Goal: Communication & Community: Participate in discussion

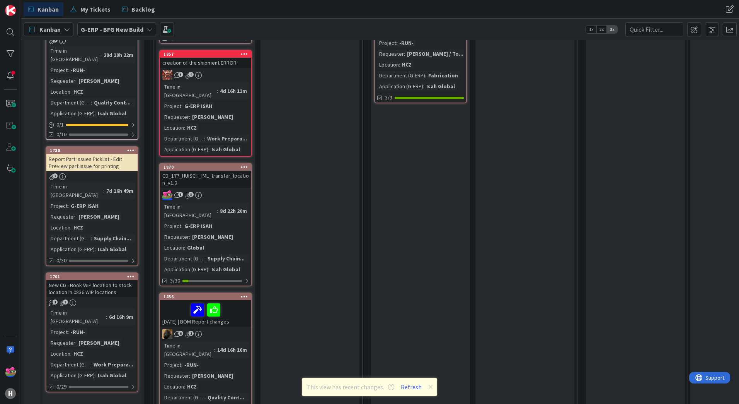
scroll to position [696, 0]
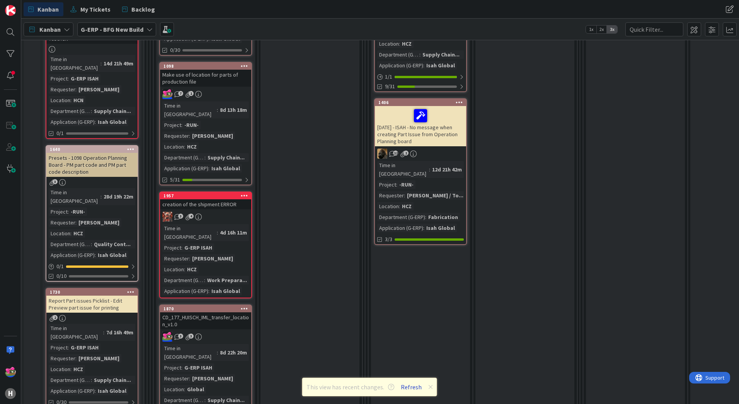
click at [414, 385] on button "Refresh" at bounding box center [411, 387] width 26 height 10
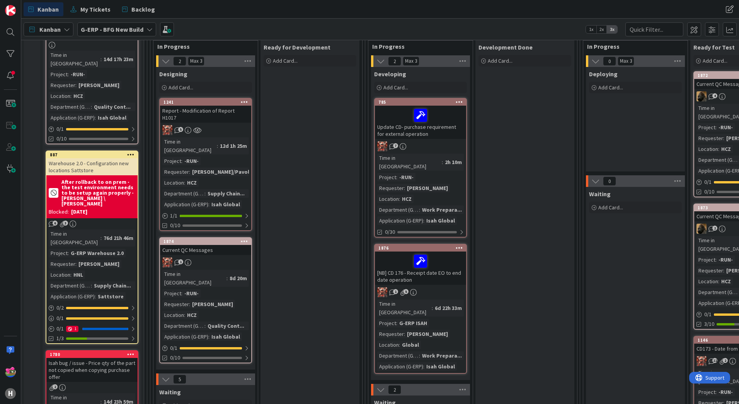
click at [444, 262] on div "[NB] CD 176 - Receipt date EO to end date operation" at bounding box center [420, 267] width 91 height 33
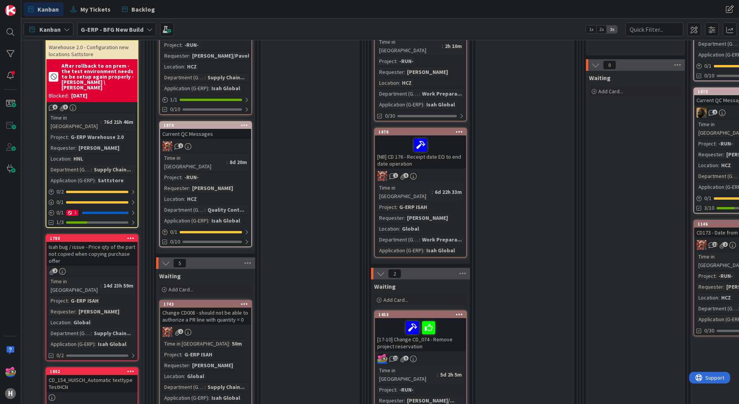
click at [219, 327] on div "2" at bounding box center [205, 332] width 91 height 10
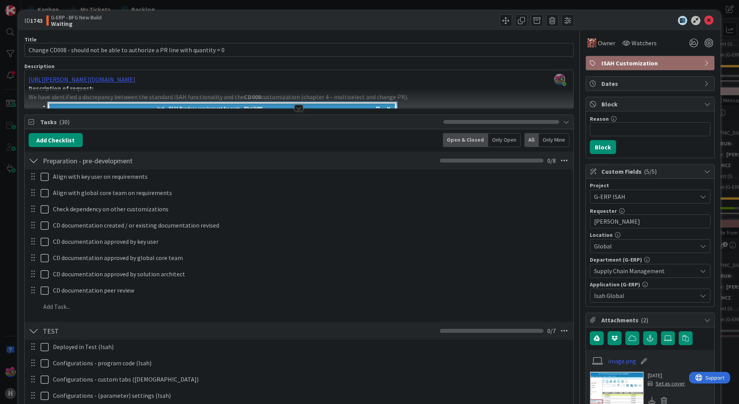
click at [295, 107] on div at bounding box center [299, 108] width 9 height 6
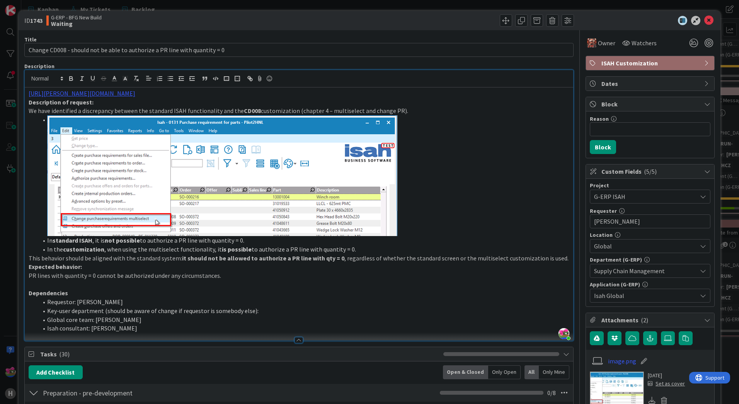
scroll to position [193, 0]
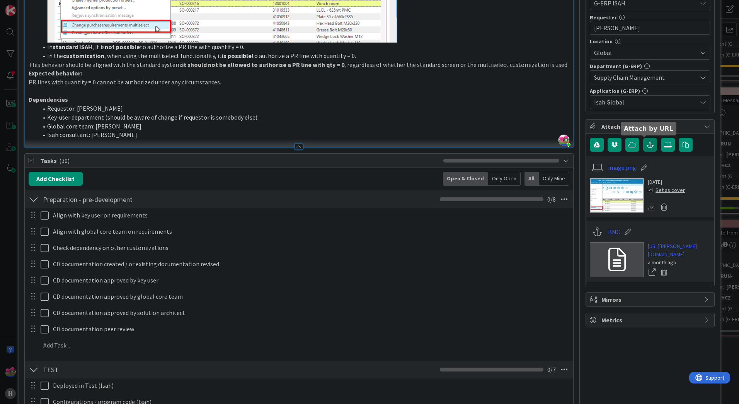
click at [647, 145] on icon "button" at bounding box center [650, 144] width 7 height 6
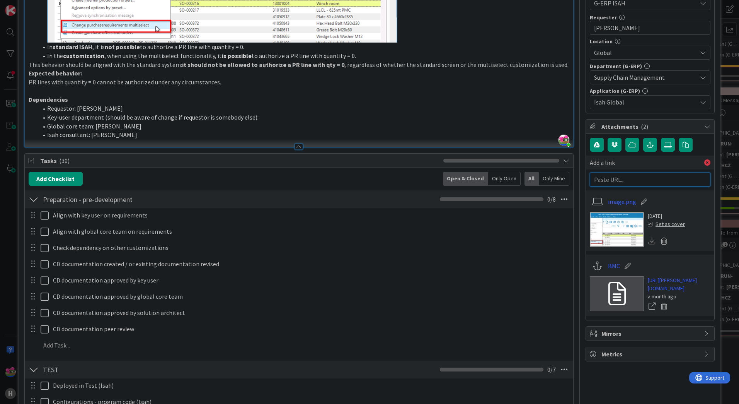
click at [636, 179] on input "text" at bounding box center [650, 179] width 121 height 14
paste input "https://isahbv.sharepoint.com/sites/customerportals/97767/ProjectIssues/DispFor…"
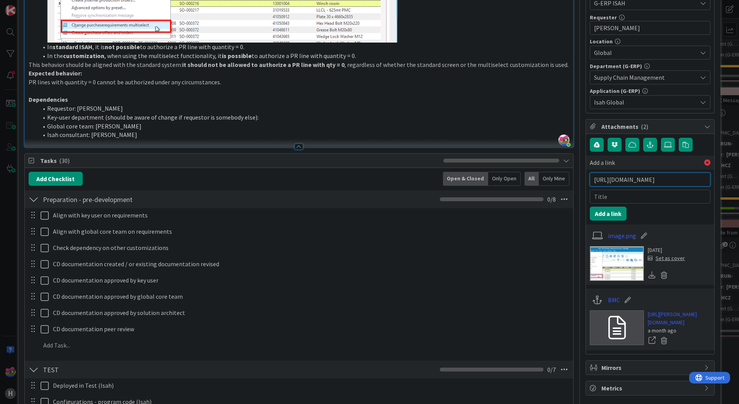
type input "https://isahbv.sharepoint.com/sites/customerportals/97767/ProjectIssues/DispFor…"
click at [620, 193] on input "text" at bounding box center [650, 196] width 121 height 14
type input "ISAH portal"
click at [610, 211] on button "Add a link" at bounding box center [608, 213] width 37 height 14
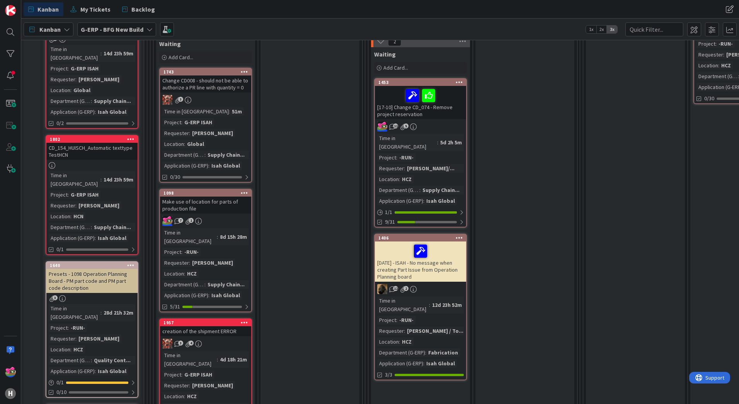
click at [449, 121] on div "11 5" at bounding box center [420, 126] width 91 height 10
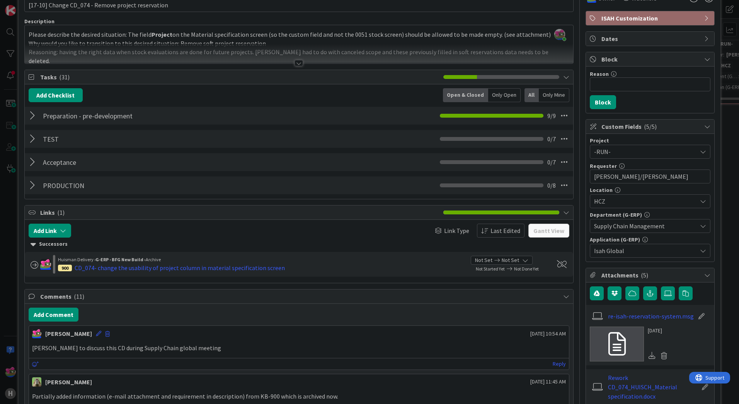
scroll to position [116, 0]
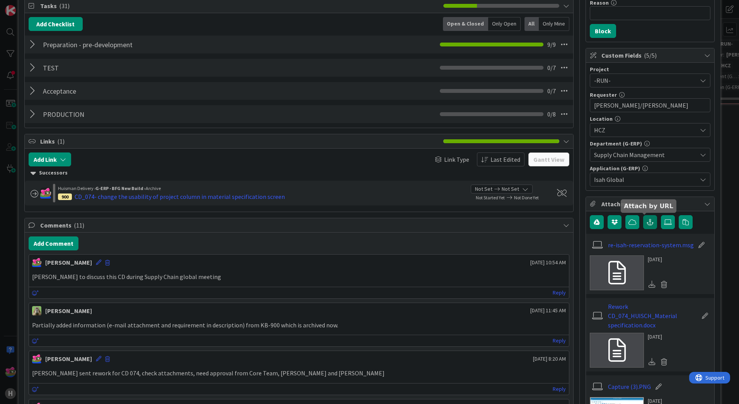
click at [648, 219] on icon "button" at bounding box center [650, 222] width 7 height 6
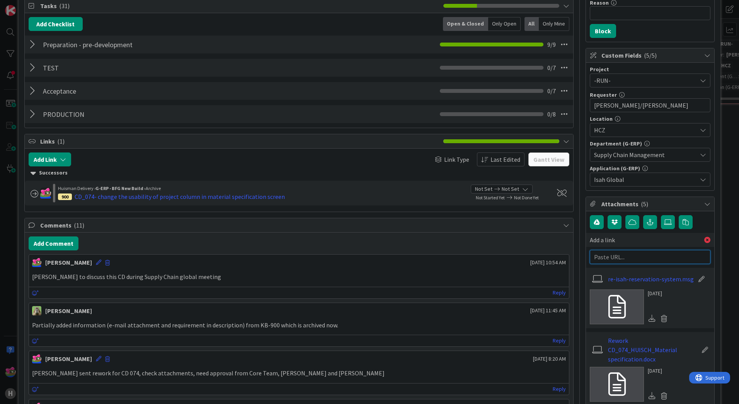
click at [620, 252] on input "text" at bounding box center [650, 257] width 121 height 14
paste input "https://isahbv.sharepoint.com/sites/customerportals/97767/ProjectIssues/DispFor…"
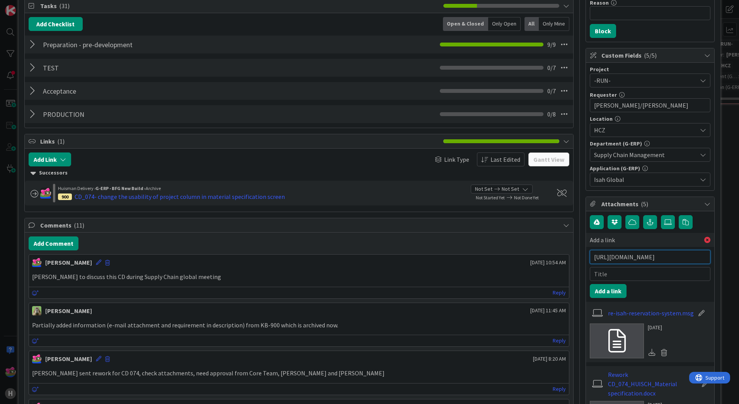
scroll to position [0, 422]
type input "https://isahbv.sharepoint.com/sites/customerportals/97767/ProjectIssues/DispFor…"
click at [607, 280] on input "text" at bounding box center [650, 274] width 121 height 14
type input "ISAH portal"
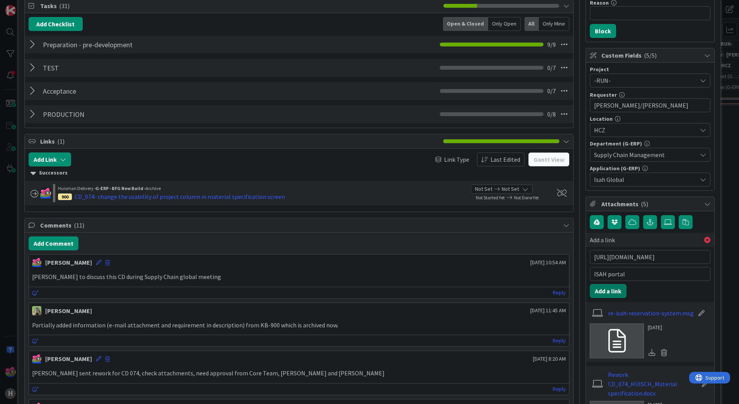
click at [612, 287] on button "Add a link" at bounding box center [608, 291] width 37 height 14
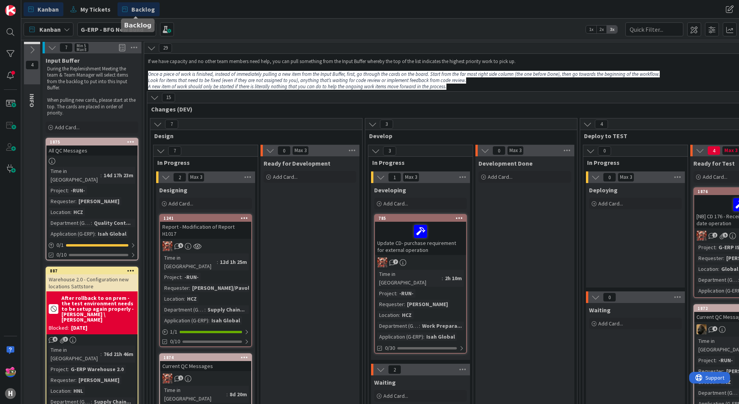
click at [127, 8] on link "Backlog" at bounding box center [139, 9] width 42 height 14
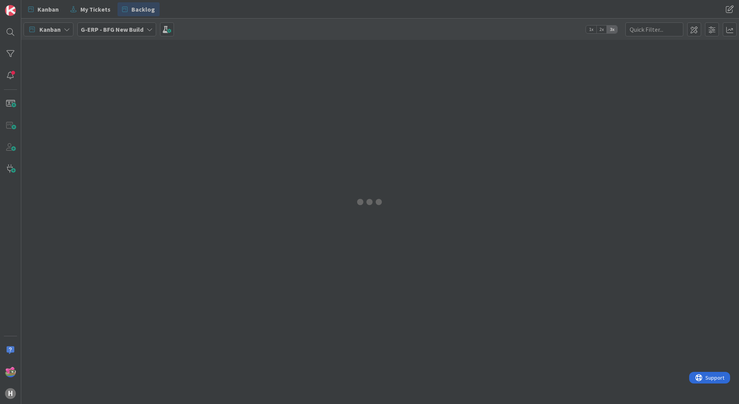
click at [83, 12] on div at bounding box center [369, 202] width 739 height 404
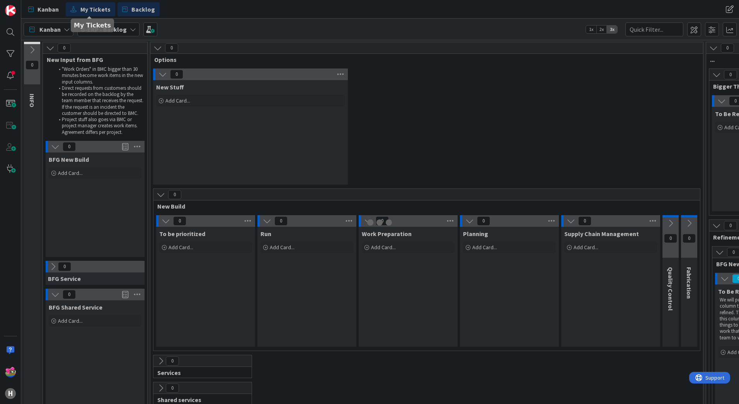
click at [94, 9] on span "My Tickets" at bounding box center [95, 9] width 30 height 9
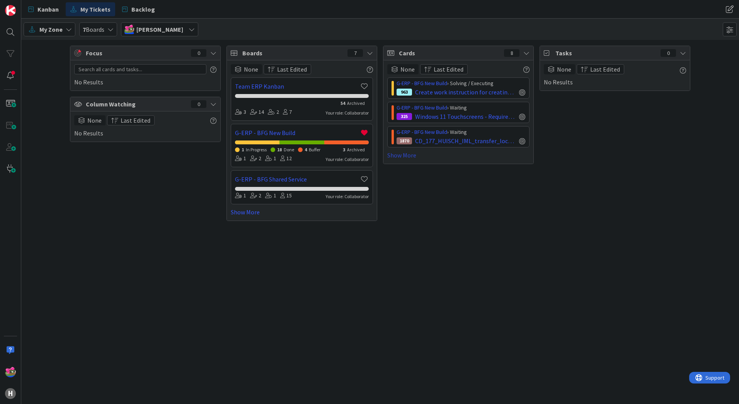
click at [402, 155] on link "Show More" at bounding box center [458, 154] width 142 height 9
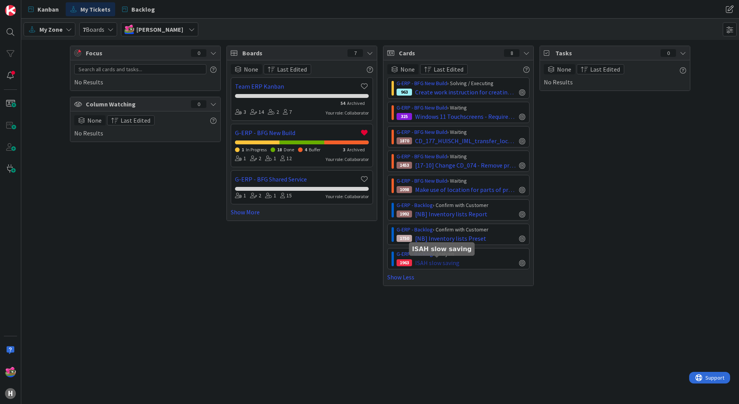
click at [440, 262] on span "ISAH slow saving" at bounding box center [437, 262] width 44 height 9
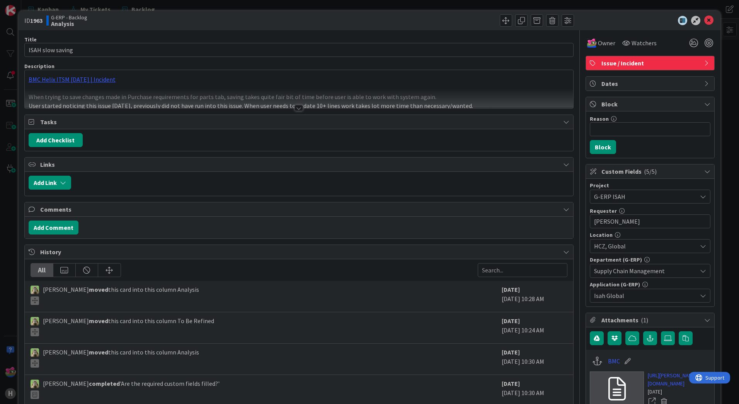
click at [295, 109] on div at bounding box center [299, 108] width 9 height 6
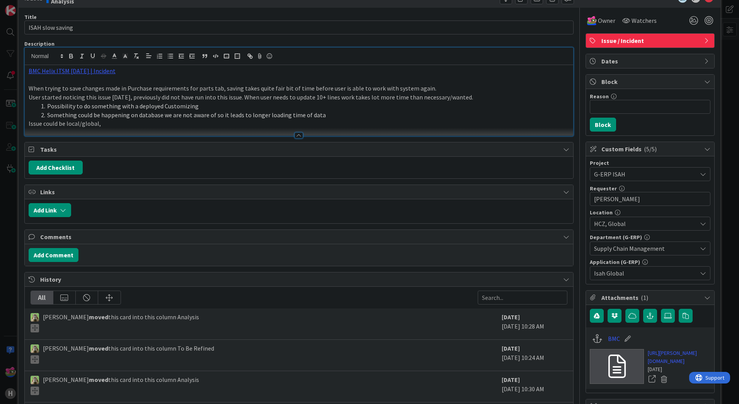
scroll to position [39, 0]
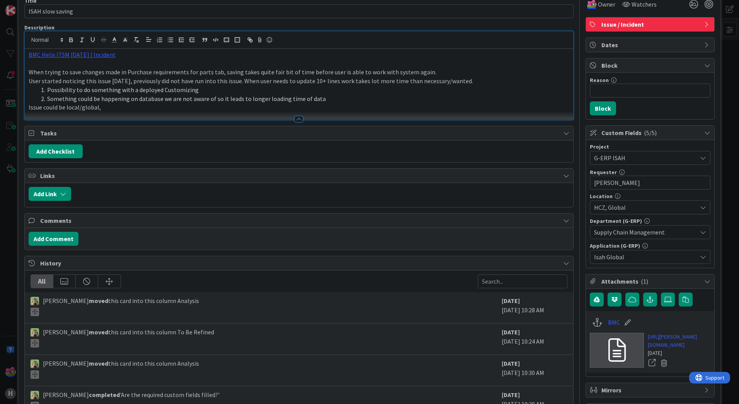
click at [293, 115] on div at bounding box center [299, 115] width 549 height 8
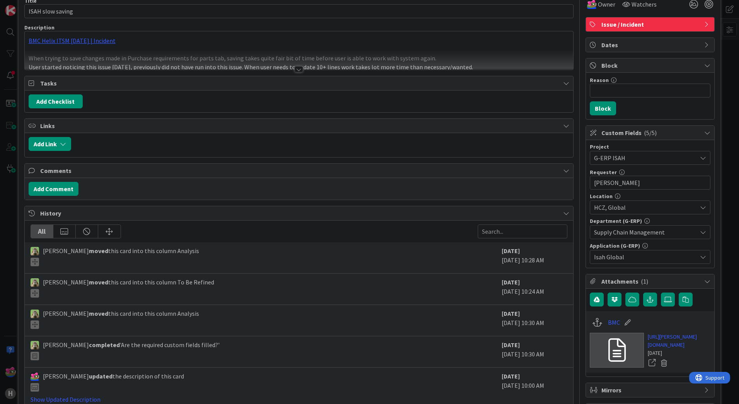
click at [298, 70] on div at bounding box center [299, 69] width 9 height 6
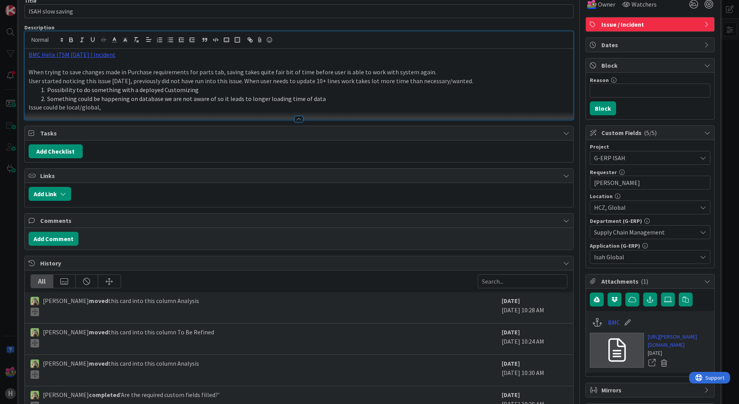
scroll to position [147, 0]
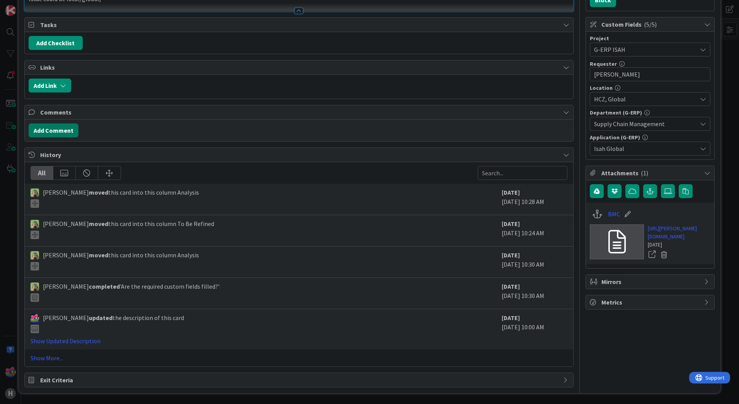
click at [49, 133] on button "Add Comment" at bounding box center [54, 130] width 50 height 14
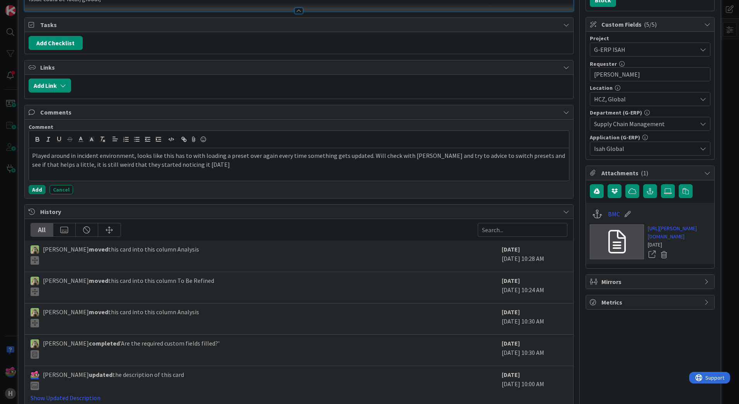
click at [34, 191] on button "Add" at bounding box center [37, 189] width 17 height 9
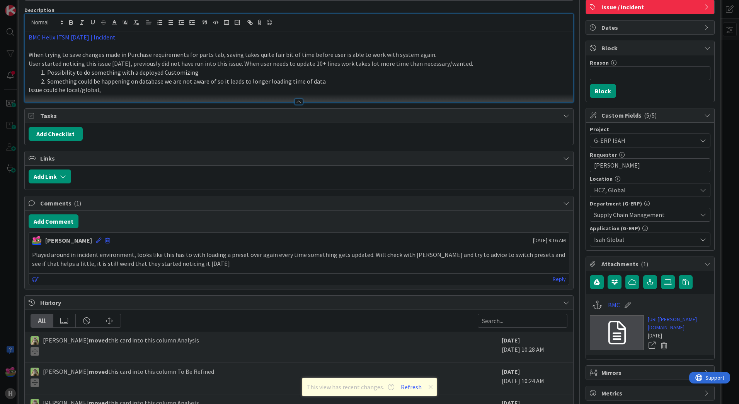
scroll to position [0, 0]
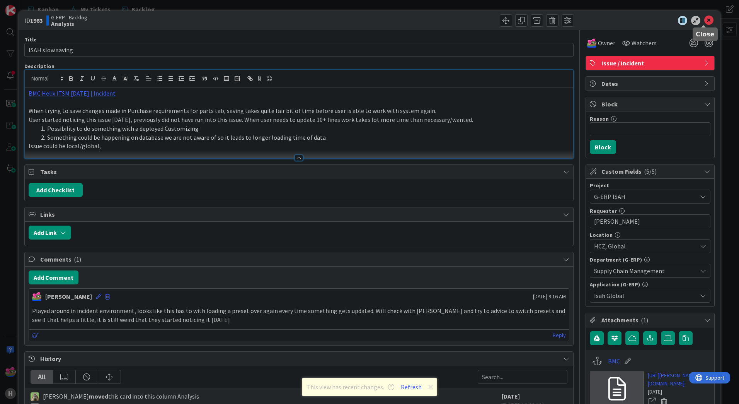
drag, startPoint x: 703, startPoint y: 18, endPoint x: 539, endPoint y: 31, distance: 164.8
click at [704, 18] on icon at bounding box center [708, 20] width 9 height 9
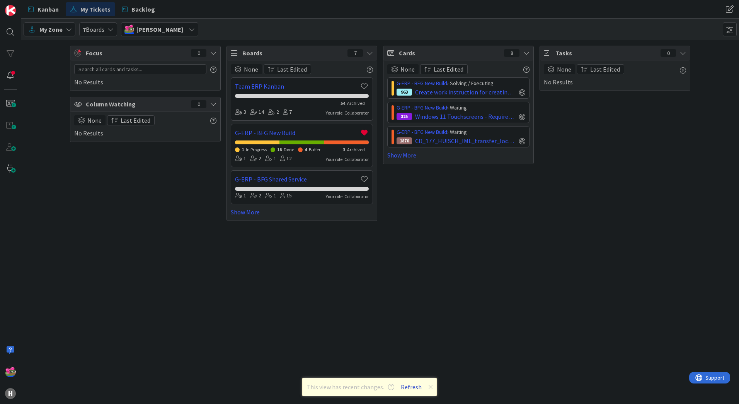
click at [413, 387] on button "Refresh" at bounding box center [411, 387] width 26 height 10
